Goal: Check status: Check status

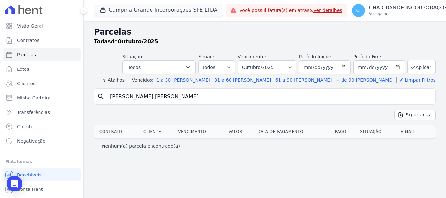
select select
click at [181, 96] on input "[PERSON_NAME] [PERSON_NAME]" at bounding box center [269, 96] width 326 height 13
click at [179, 97] on input "AMANDA DA COSTA SOARES" at bounding box center [269, 96] width 326 height 13
click at [178, 97] on input "AMANDA DA COSTA SOARES" at bounding box center [269, 96] width 326 height 13
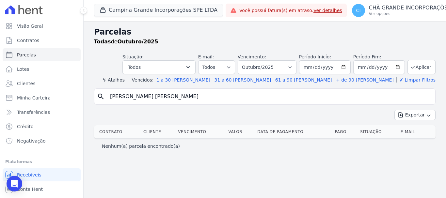
click at [178, 97] on input "AMANDA DA COSTA SOARES" at bounding box center [269, 96] width 326 height 13
type input "arnaldo bezerra"
select select
click at [296, 68] on select "Filtrar por período ──────── Todos os meses Janeiro/2023 Fevereiro/2023 Março/2…" at bounding box center [267, 67] width 59 height 14
select select "09/2025"
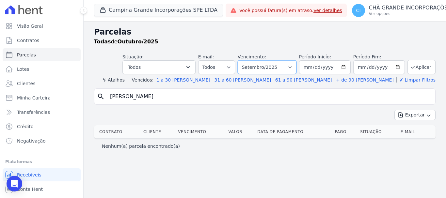
click at [247, 60] on select "Filtrar por período ──────── Todos os meses Janeiro/2023 Fevereiro/2023 Março/2…" at bounding box center [267, 67] width 59 height 14
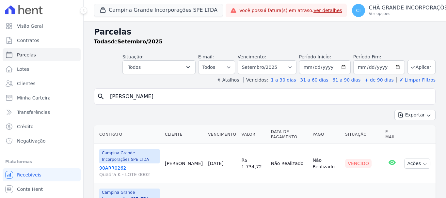
select select
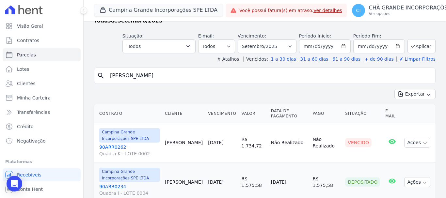
scroll to position [45, 0]
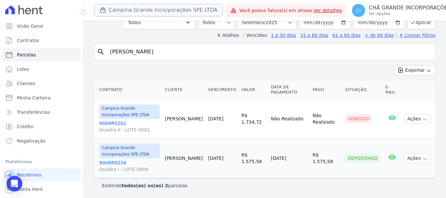
click at [116, 11] on button "Campina Grande Incorporações SPE LTDA" at bounding box center [158, 10] width 129 height 12
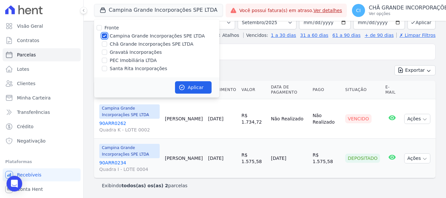
click at [105, 36] on input "Campina Grande Incorporações SPE LTDA" at bounding box center [104, 35] width 5 height 5
checkbox input "false"
click at [114, 46] on label "Chã Grande Incorporações SPE LTDA" at bounding box center [152, 44] width 84 height 7
click at [107, 46] on input "Chã Grande Incorporações SPE LTDA" at bounding box center [104, 43] width 5 height 5
checkbox input "true"
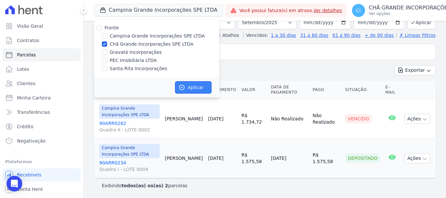
click at [189, 90] on button "Aplicar" at bounding box center [193, 87] width 37 height 12
select select
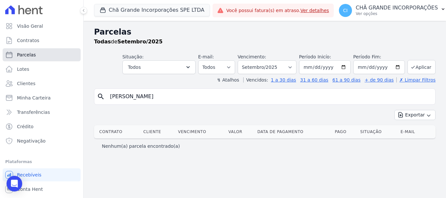
click at [32, 55] on span "Parcelas" at bounding box center [26, 55] width 19 height 7
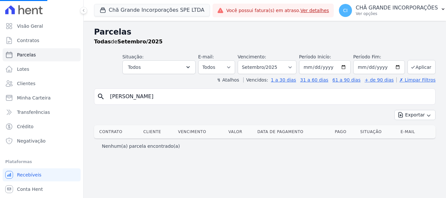
select select
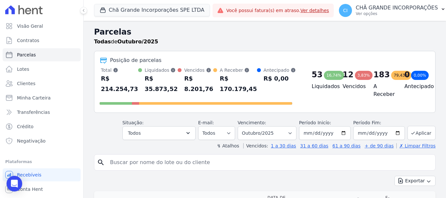
click at [122, 162] on input "search" at bounding box center [269, 162] width 326 height 13
type input "GLAUCIA [PERSON_NAME]"
select select
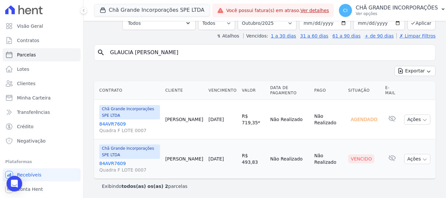
scroll to position [45, 0]
click at [292, 23] on select "Filtrar por período ──────── Todos os meses Outubro/2019 Novembro/2019 Dezembro…" at bounding box center [267, 23] width 59 height 14
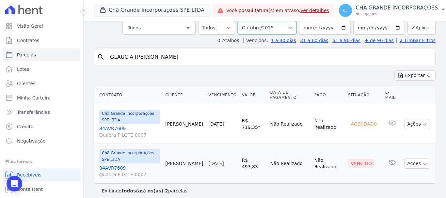
select select "09/2025"
click at [242, 21] on select "Filtrar por período ──────── Todos os meses Outubro/2019 Novembro/2019 Dezembro…" at bounding box center [267, 28] width 59 height 14
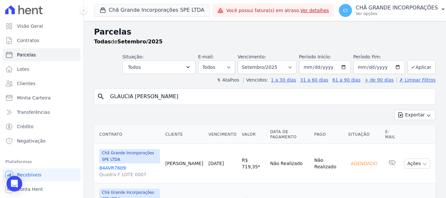
select select
click at [289, 66] on select "Filtrar por período ──────── Todos os meses Outubro/2019 Novembro/2019 Dezembro…" at bounding box center [267, 67] width 59 height 14
select select "10/2025"
click at [242, 60] on select "Filtrar por período ──────── Todos os meses Outubro/2019 Novembro/2019 Dezembro…" at bounding box center [267, 67] width 59 height 14
select select
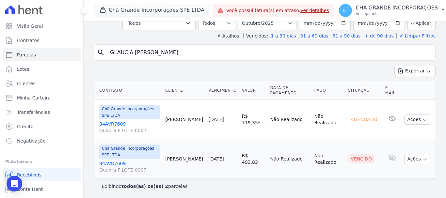
scroll to position [45, 0]
click at [106, 162] on link "84AVR7609 Quadra F LOTE 0007" at bounding box center [129, 166] width 61 height 13
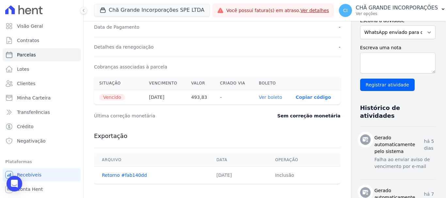
scroll to position [196, 0]
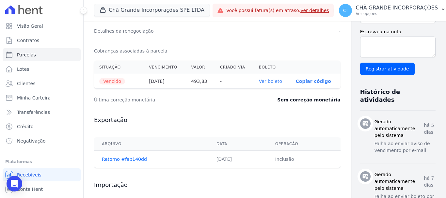
click at [259, 81] on link "Ver boleto" at bounding box center [270, 81] width 23 height 5
select select
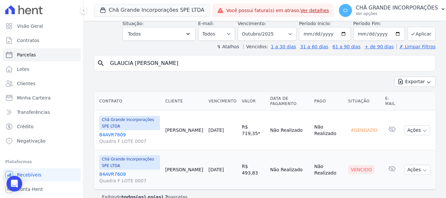
scroll to position [45, 0]
